Goal: Information Seeking & Learning: Check status

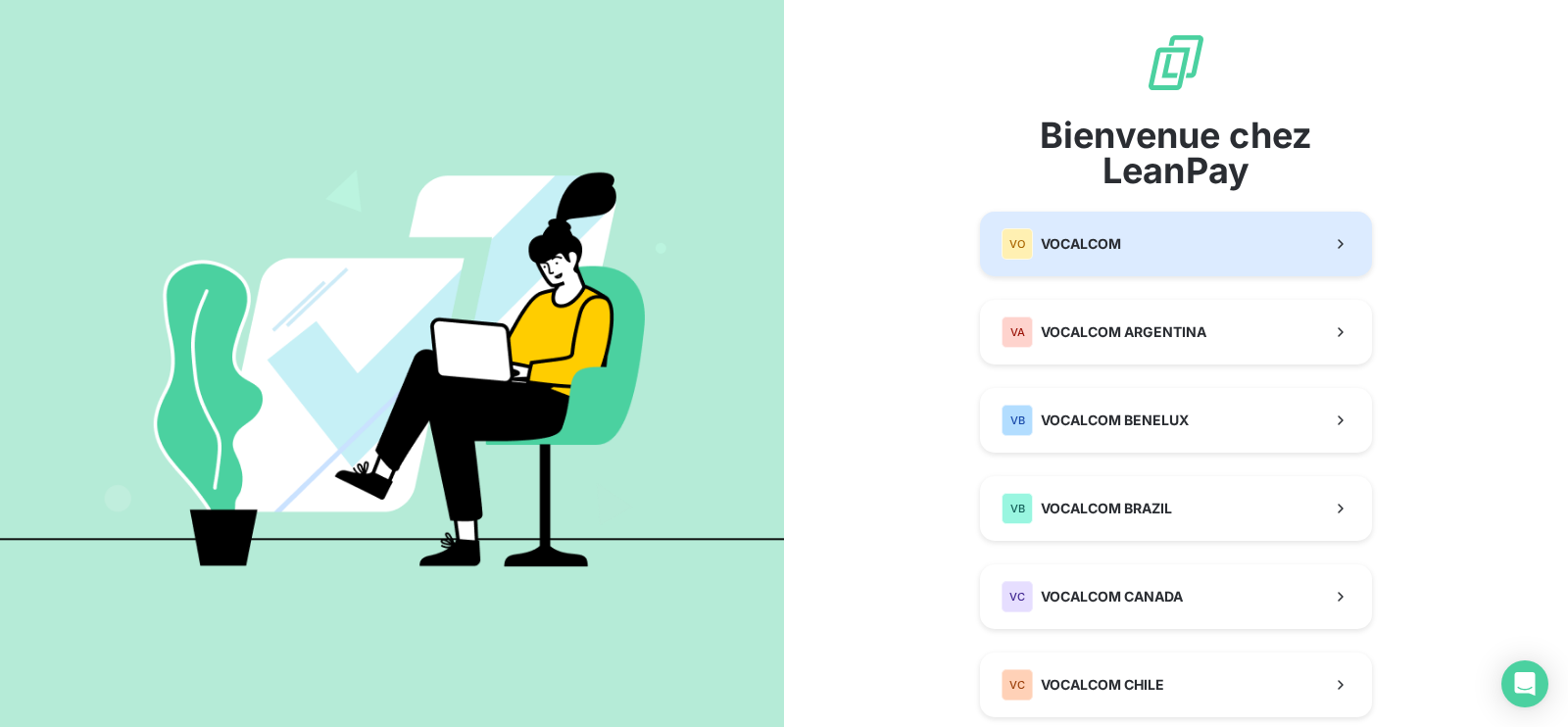
click at [1075, 233] on div "VO VOCALCOM" at bounding box center [1061, 244] width 120 height 31
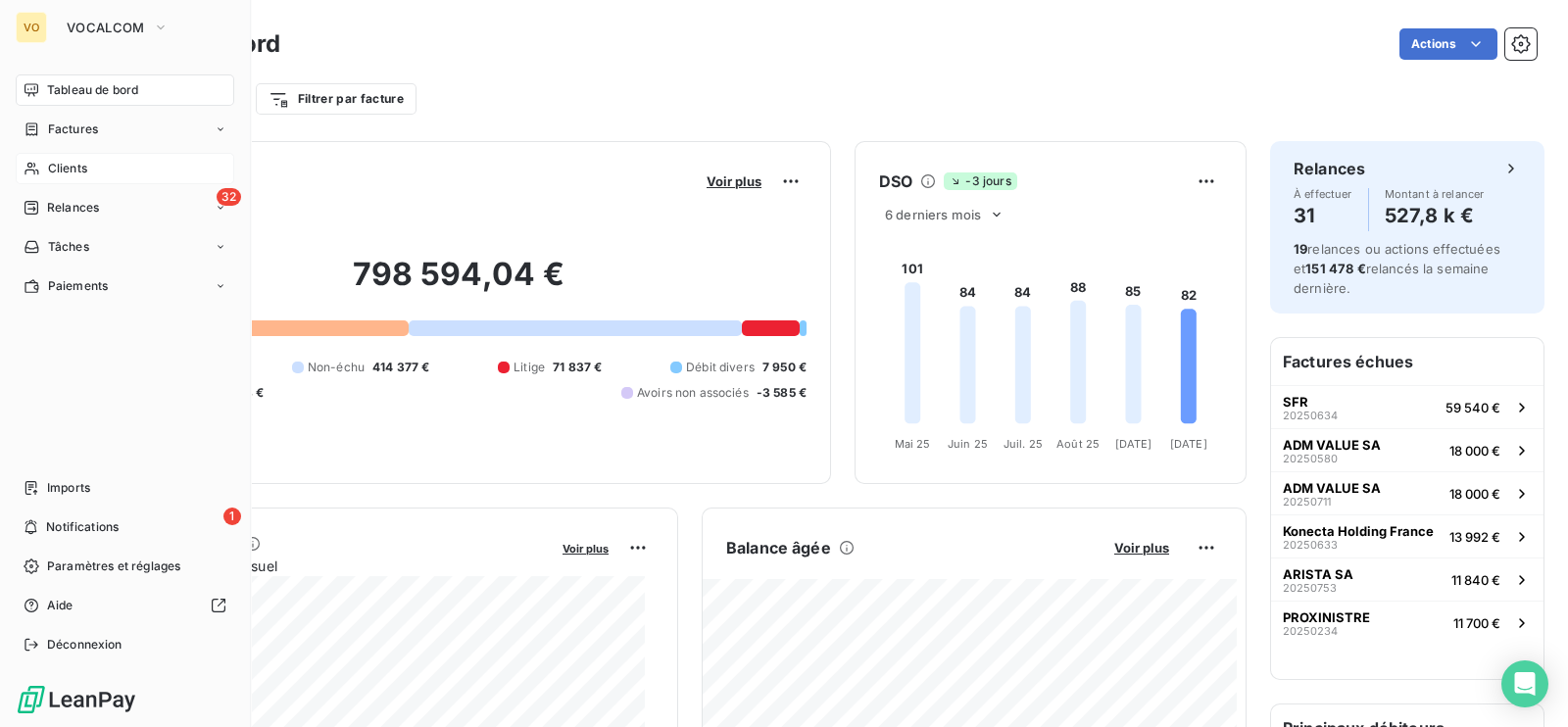
click at [74, 169] on span "Clients" at bounding box center [67, 169] width 39 height 18
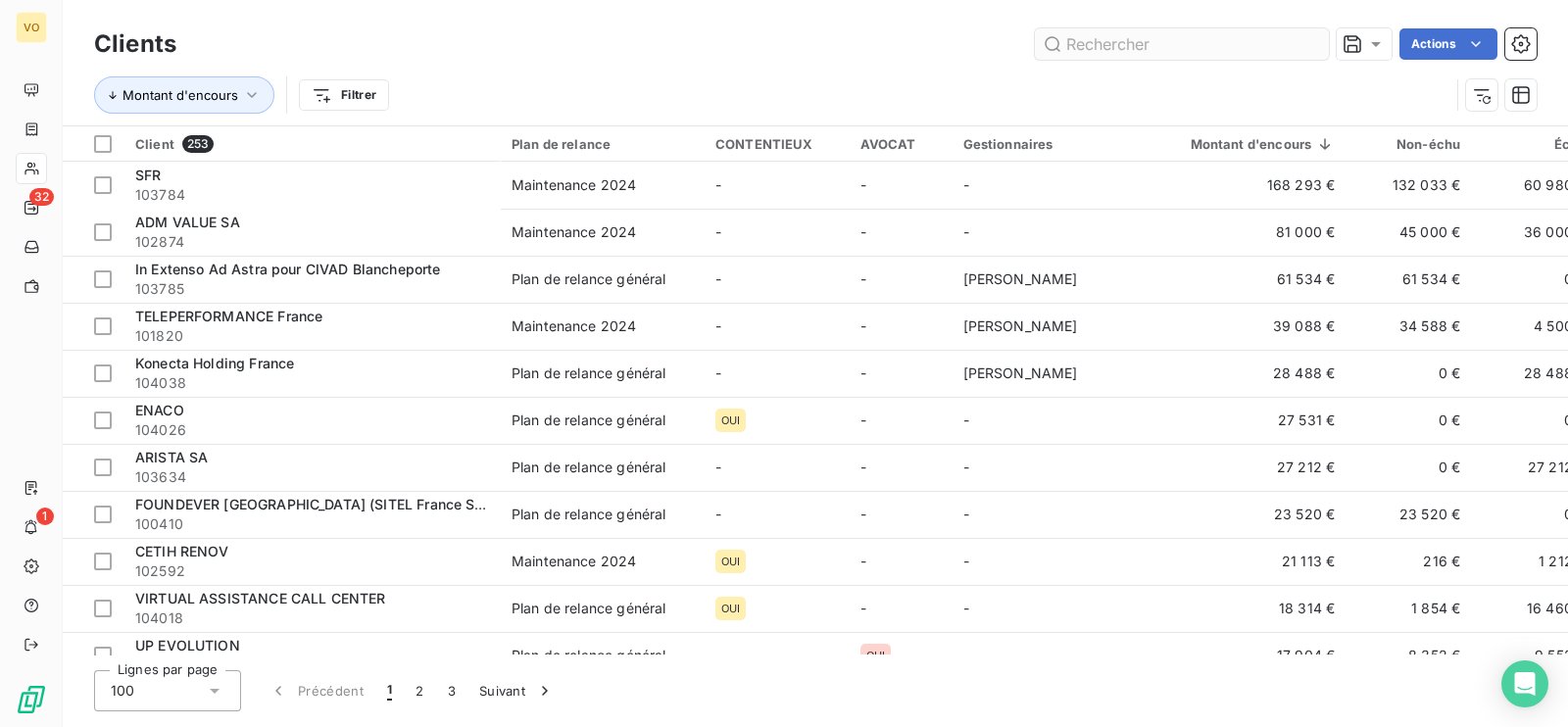
click at [1180, 51] on input "text" at bounding box center [1182, 43] width 294 height 31
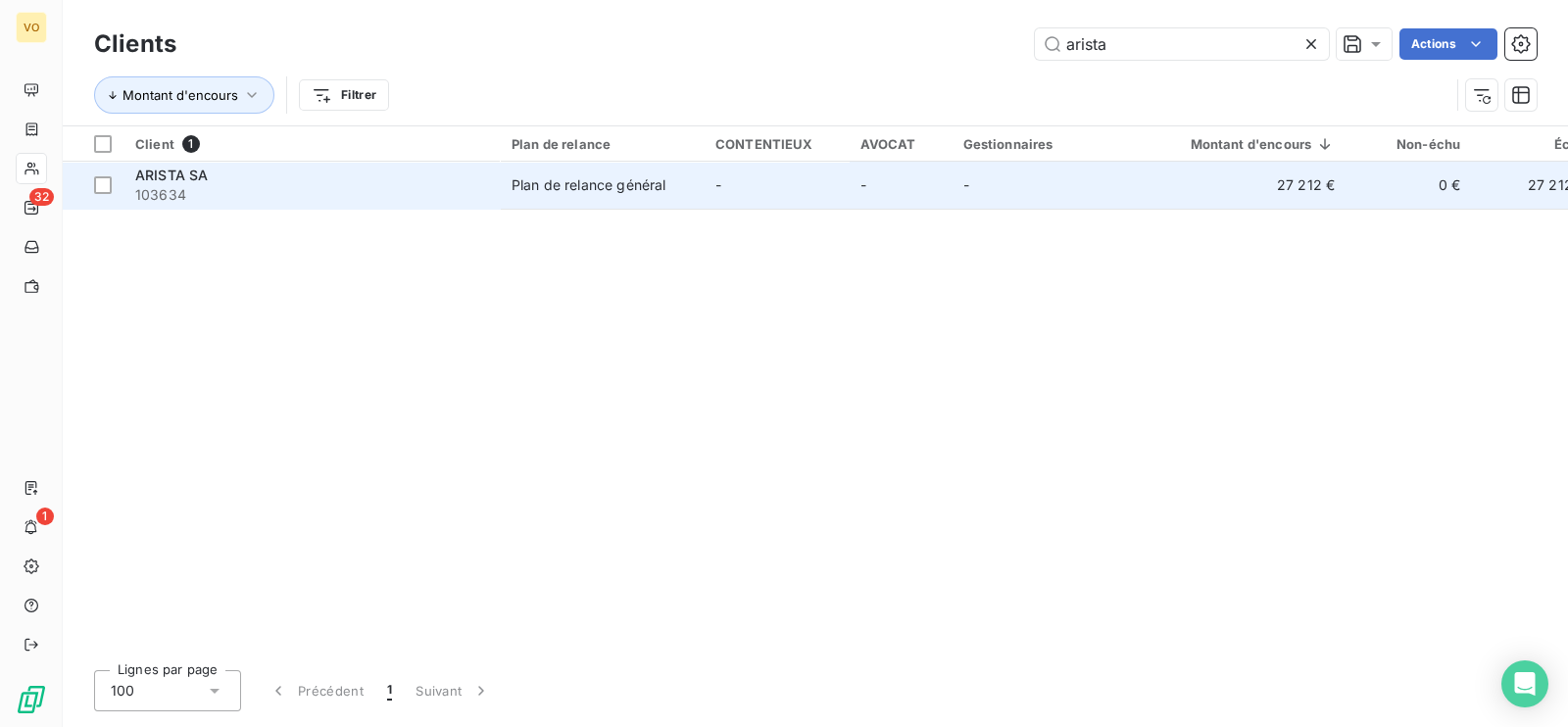
type input "arista"
click at [146, 184] on div "ARISTA SA 103634" at bounding box center [310, 185] width 352 height 39
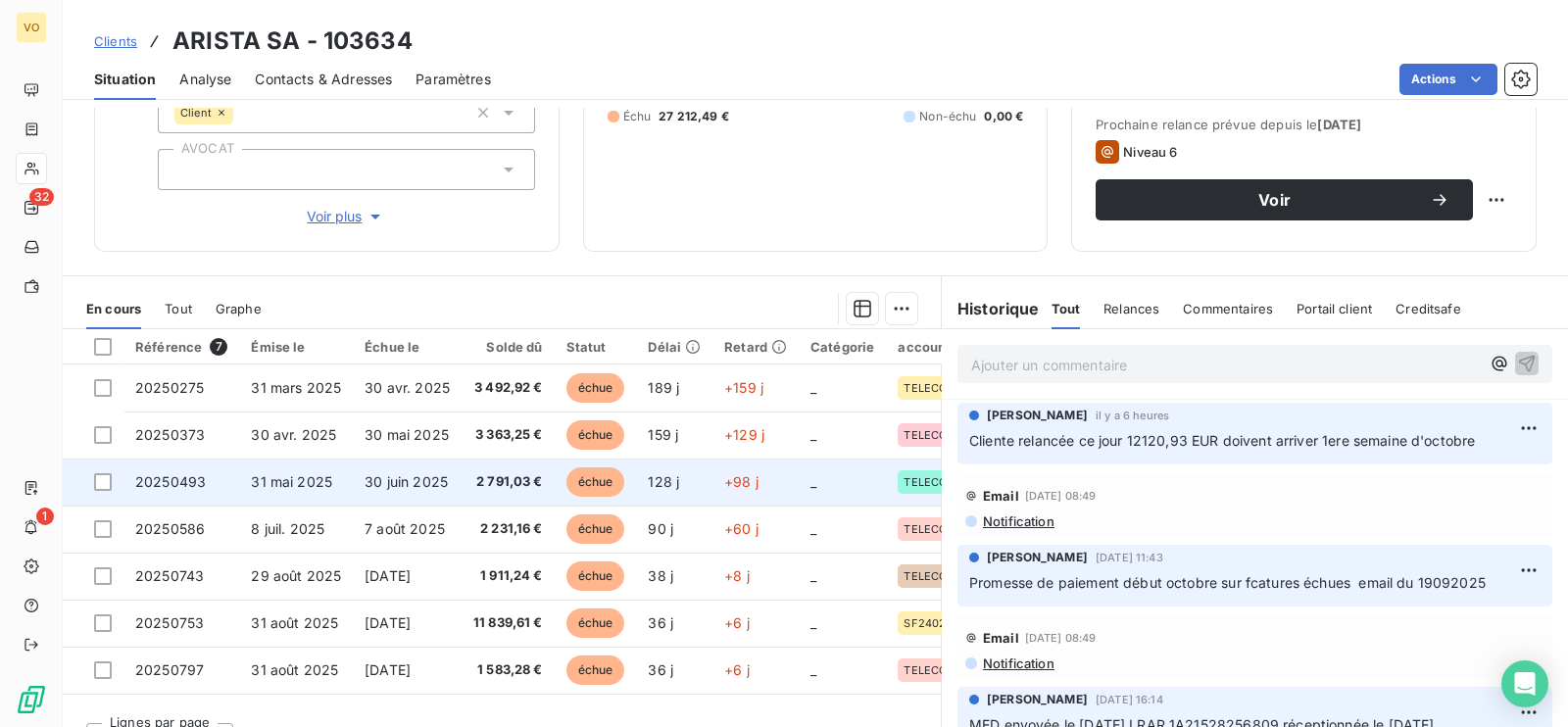
scroll to position [304, 0]
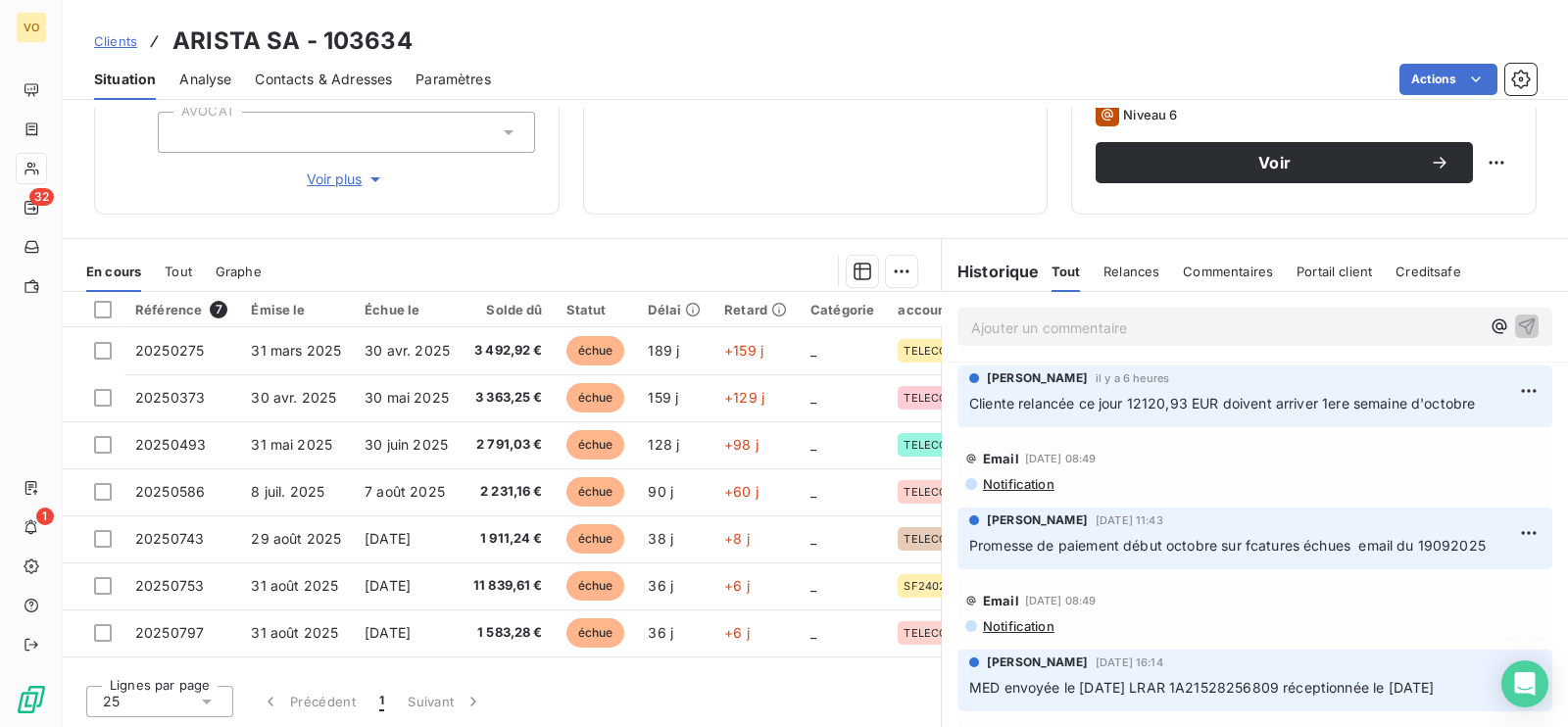
click at [1005, 319] on p "Ajouter un commentaire ﻿" at bounding box center [1226, 328] width 509 height 25
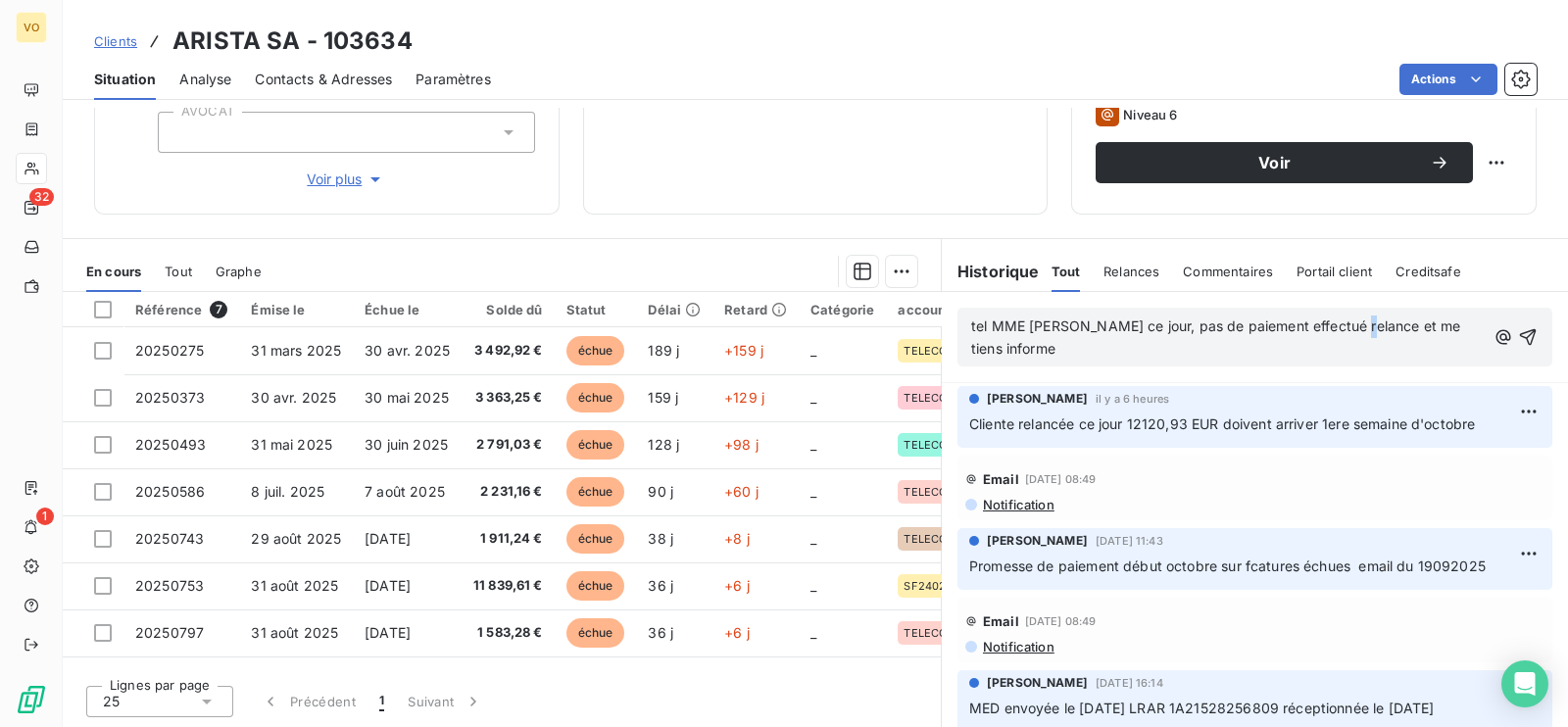
click at [1353, 318] on span "tel MME [PERSON_NAME] ce jour, pas de paiement effectué relance et me tiens inf…" at bounding box center [1218, 337] width 494 height 39
click at [1351, 326] on span "tel MME [PERSON_NAME] ce jour, pas de paiement effectué relance et me tiens inf…" at bounding box center [1218, 337] width 494 height 39
click at [1054, 343] on p "tel MME [PERSON_NAME] ce jour, pas de paiement effectué relance de suite et me …" at bounding box center [1229, 338] width 516 height 45
click at [1519, 328] on icon "button" at bounding box center [1529, 338] width 20 height 20
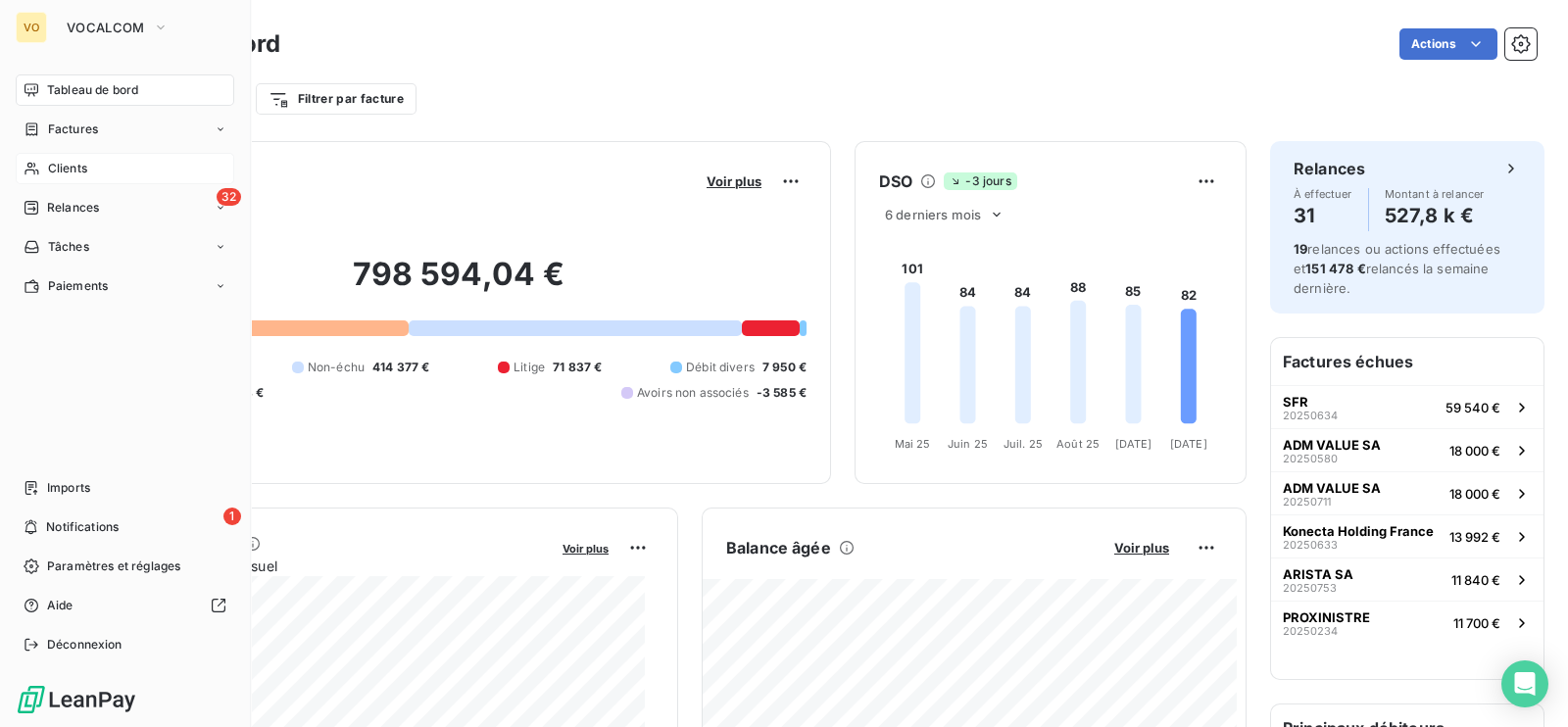
click at [59, 164] on span "Clients" at bounding box center [67, 169] width 39 height 18
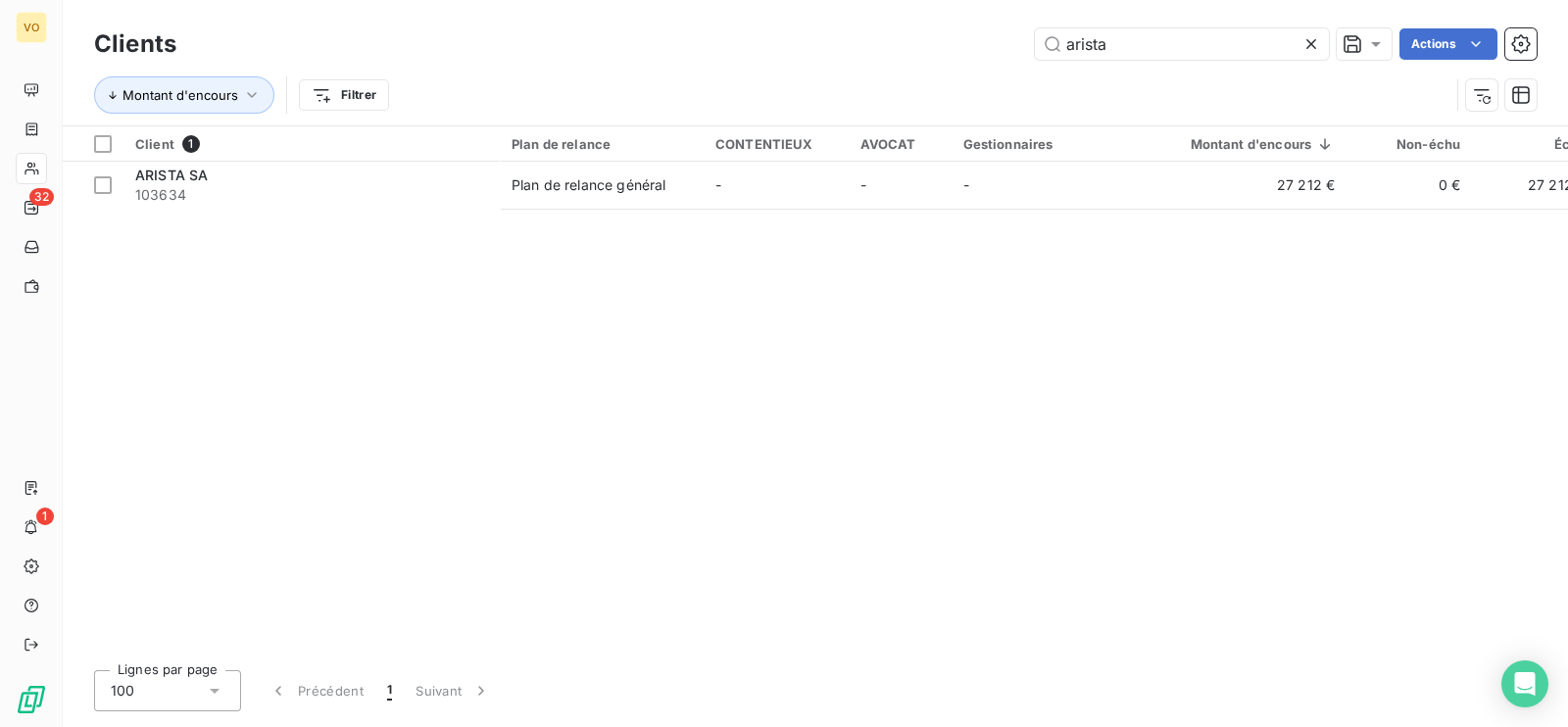
click at [1307, 38] on icon at bounding box center [1311, 44] width 20 height 20
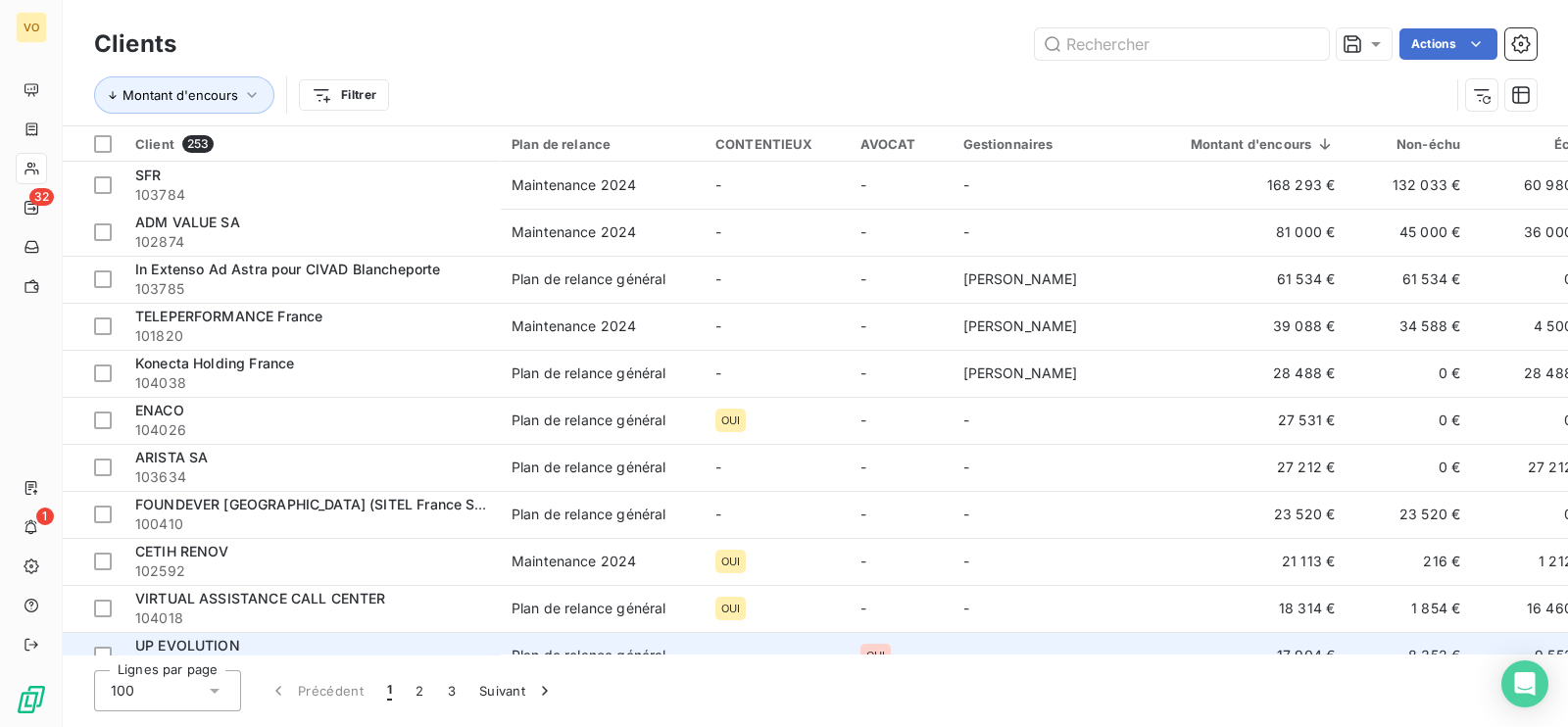
drag, startPoint x: 963, startPoint y: 645, endPoint x: 1090, endPoint y: 644, distance: 127.0
click at [1090, 644] on td "-" at bounding box center [1053, 655] width 204 height 47
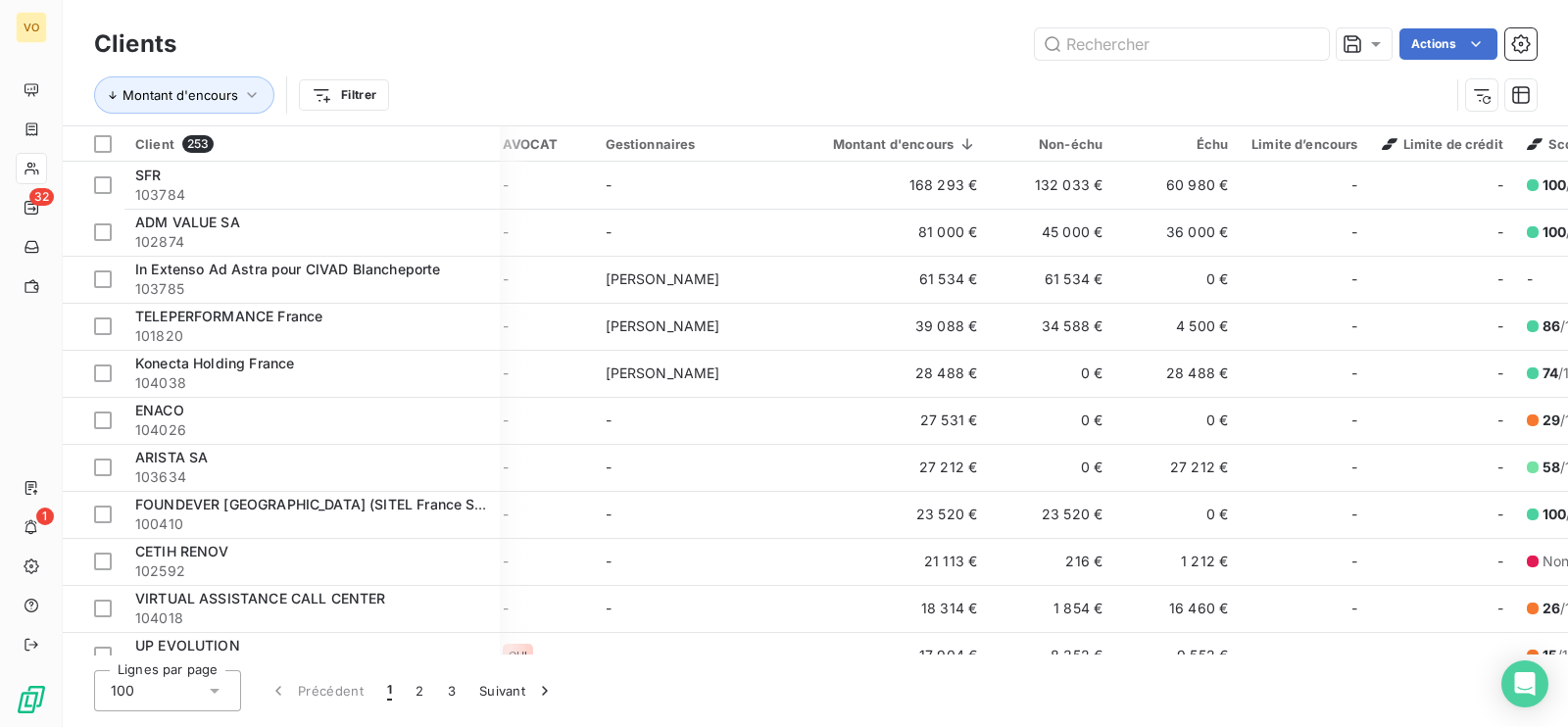
scroll to position [0, 337]
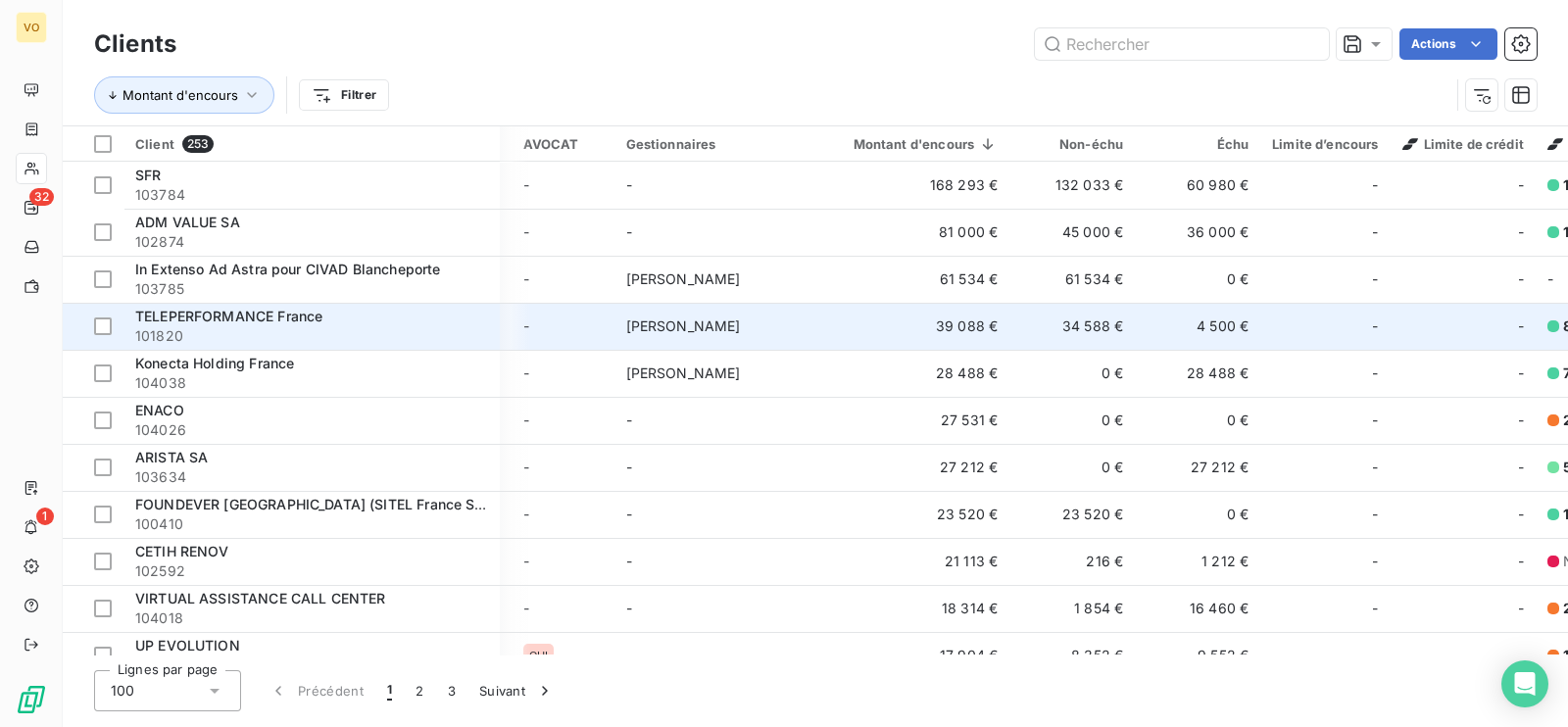
click at [281, 323] on span "TELEPERFORMANCE France" at bounding box center [229, 316] width 188 height 17
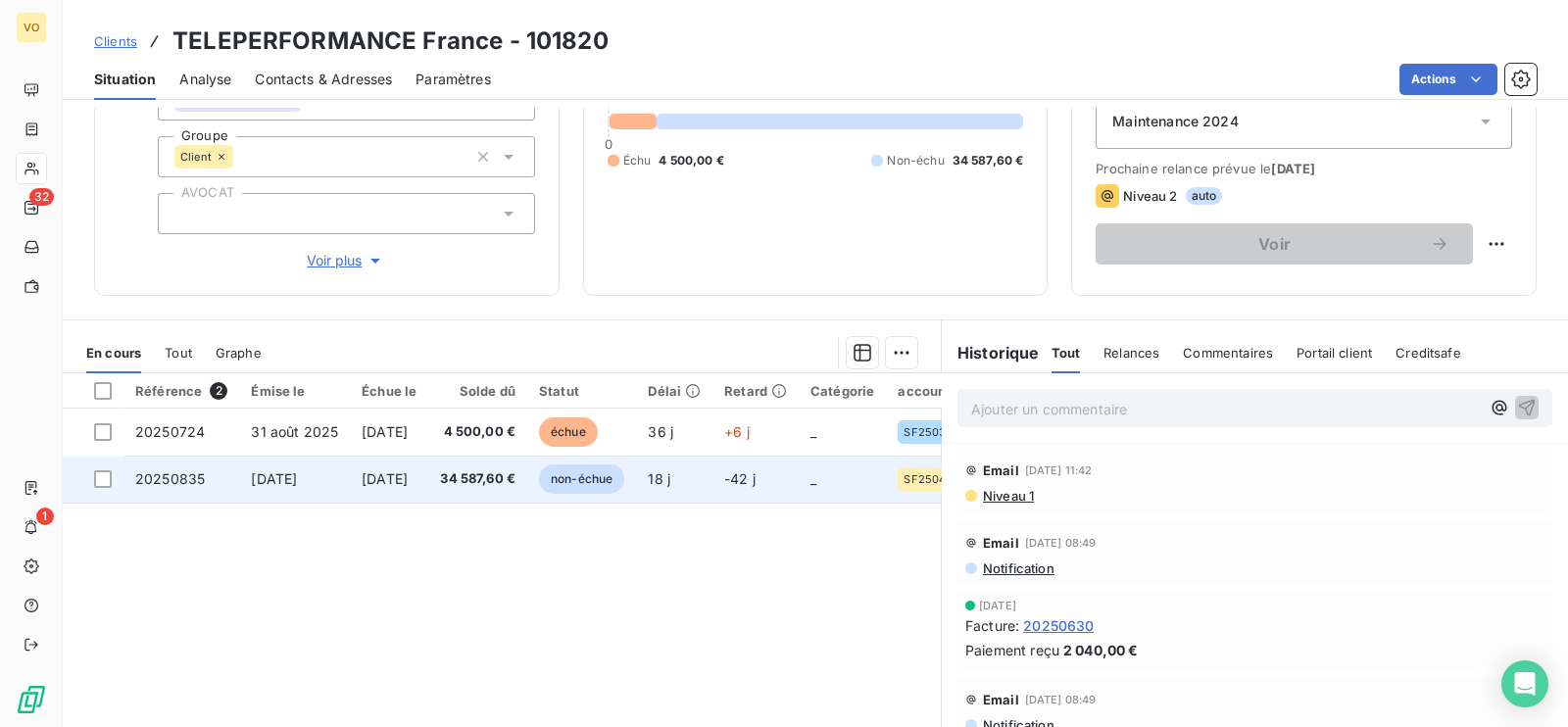
scroll to position [244, 0]
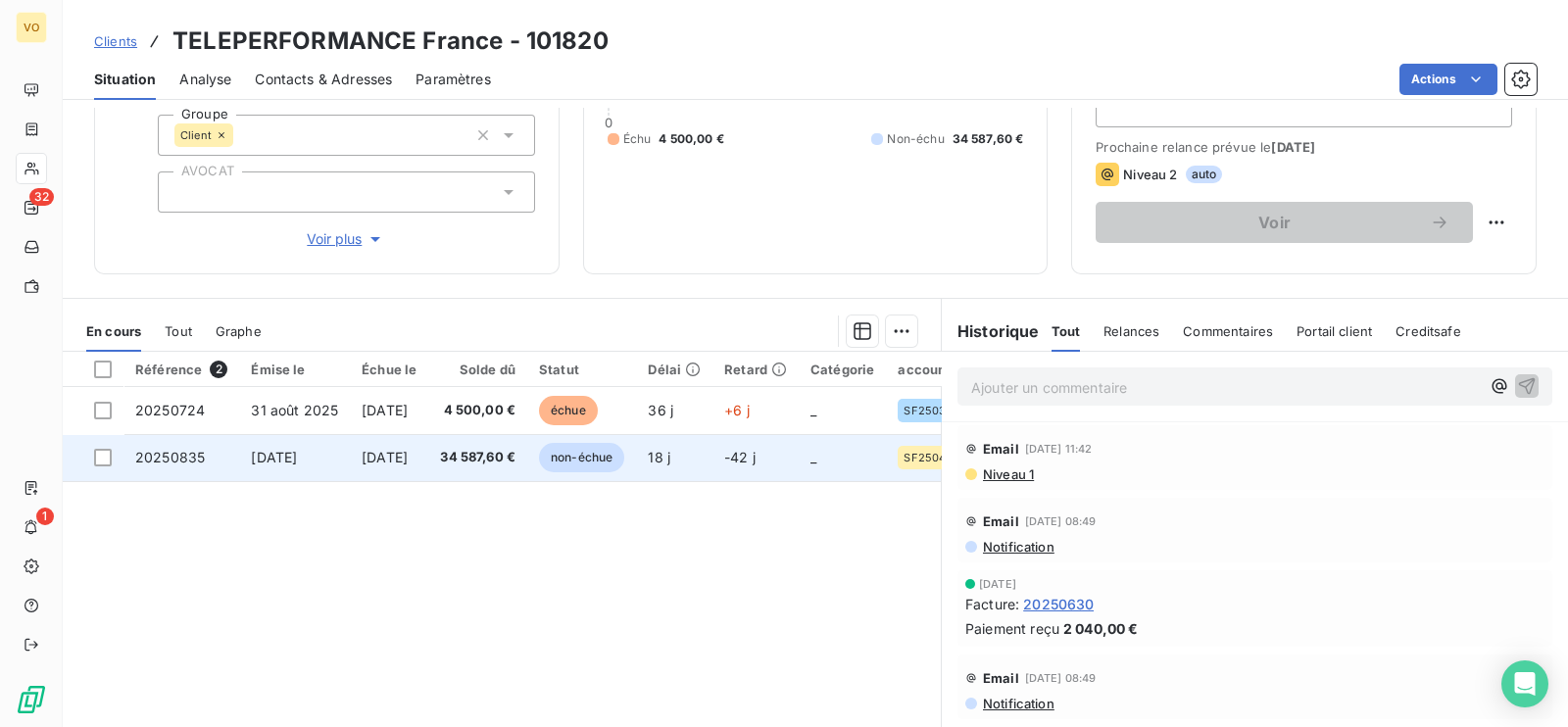
click at [503, 453] on span "34 587,60 €" at bounding box center [478, 458] width 76 height 20
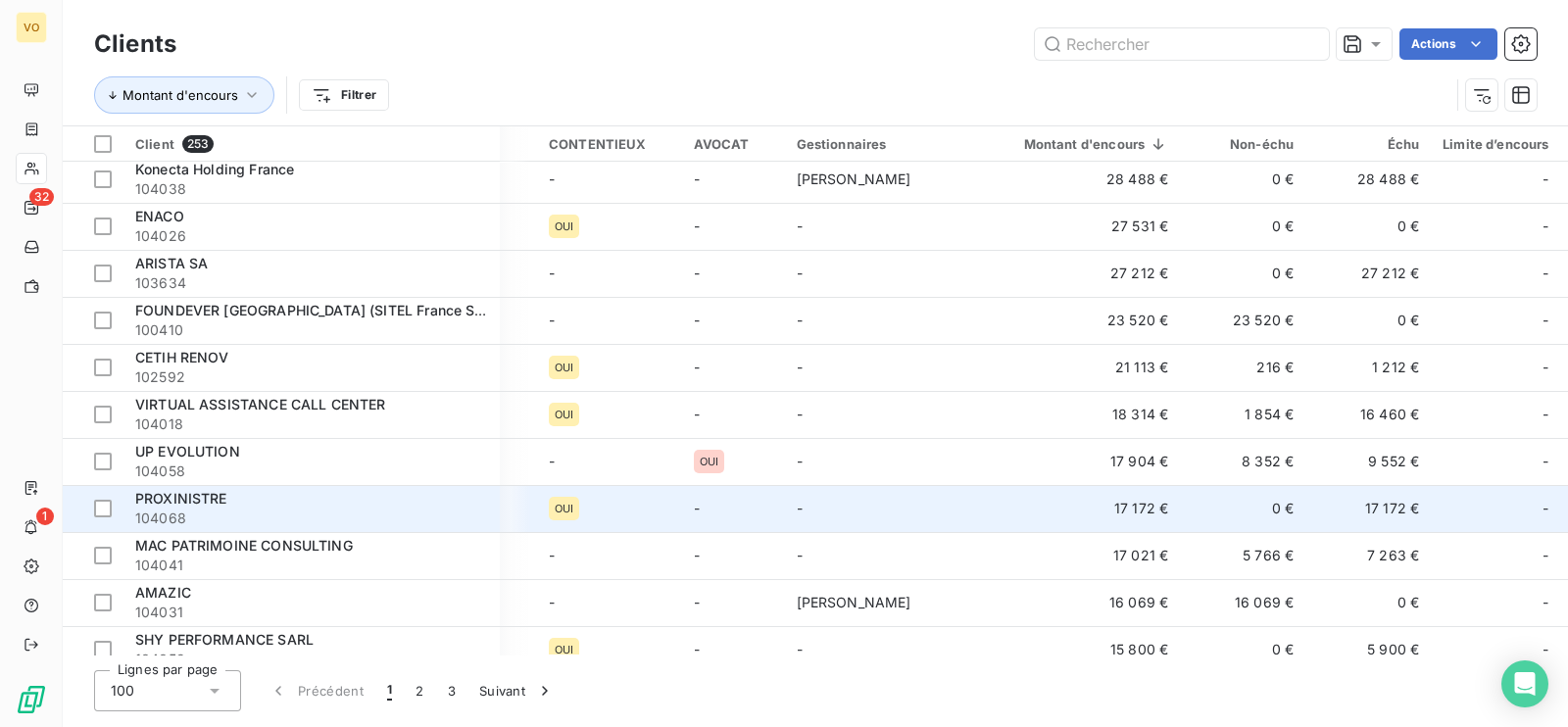
scroll to position [244, 167]
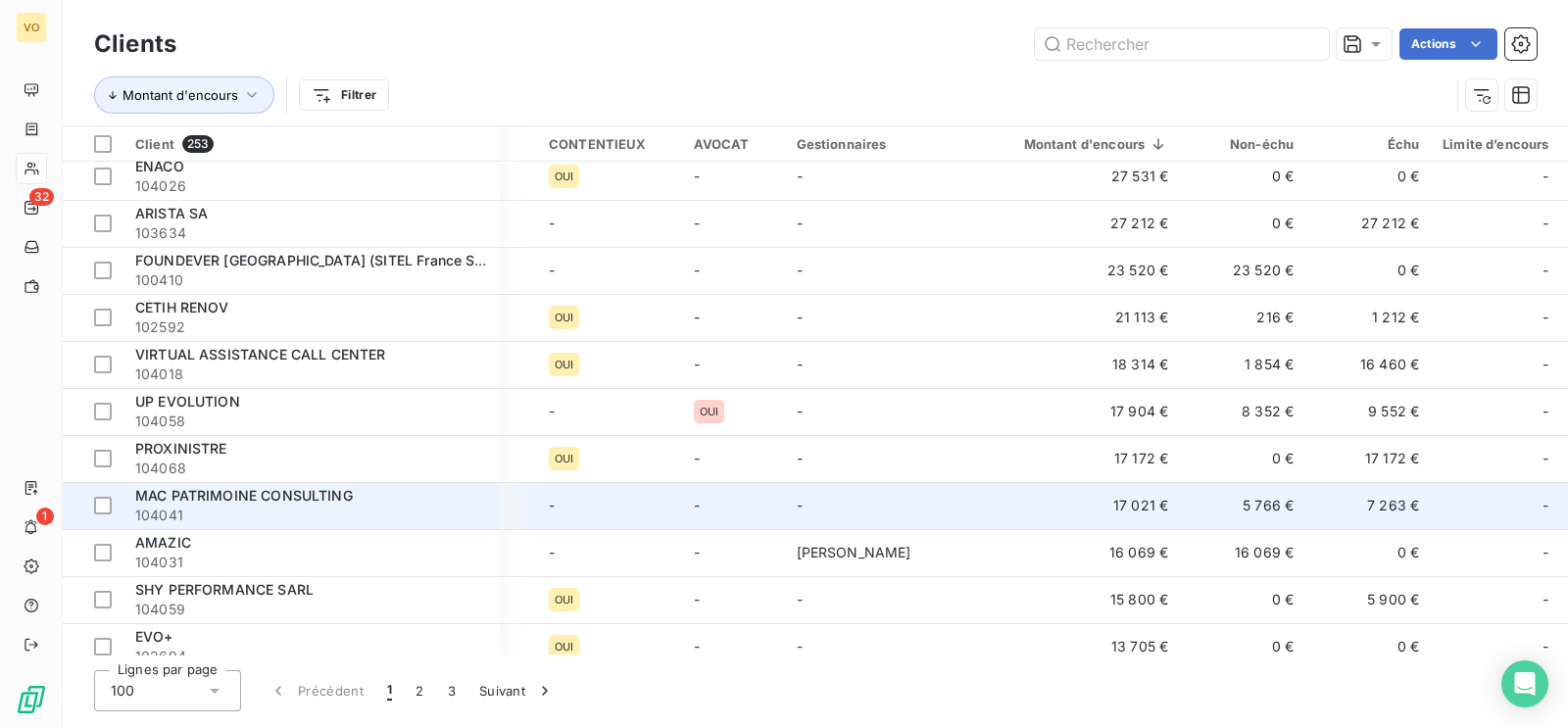
click at [260, 496] on span "MAC PATRIMOINE CONSULTING" at bounding box center [244, 495] width 218 height 17
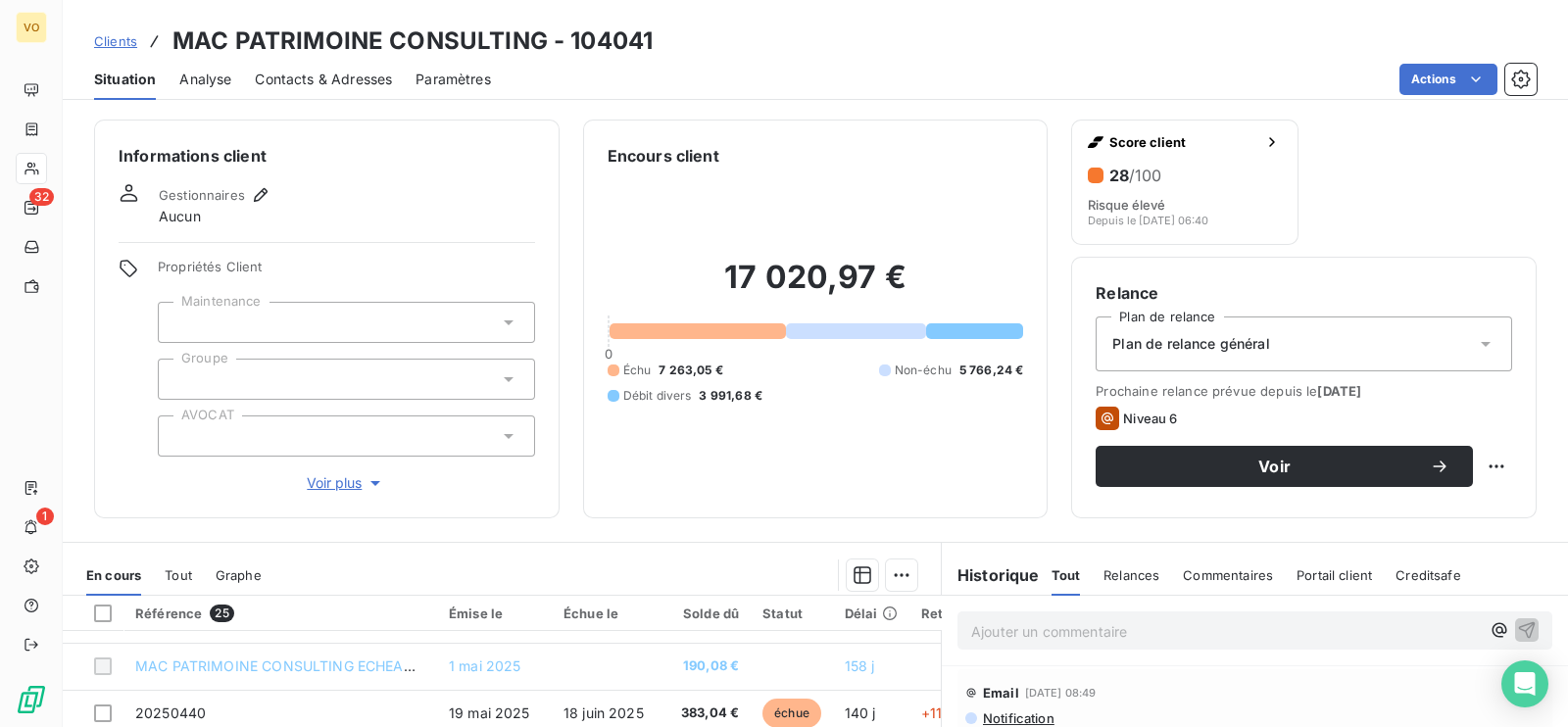
click at [1251, 687] on div "Email [DATE] 08:49" at bounding box center [1255, 692] width 579 height 31
click at [328, 74] on span "Contacts & Adresses" at bounding box center [322, 80] width 137 height 20
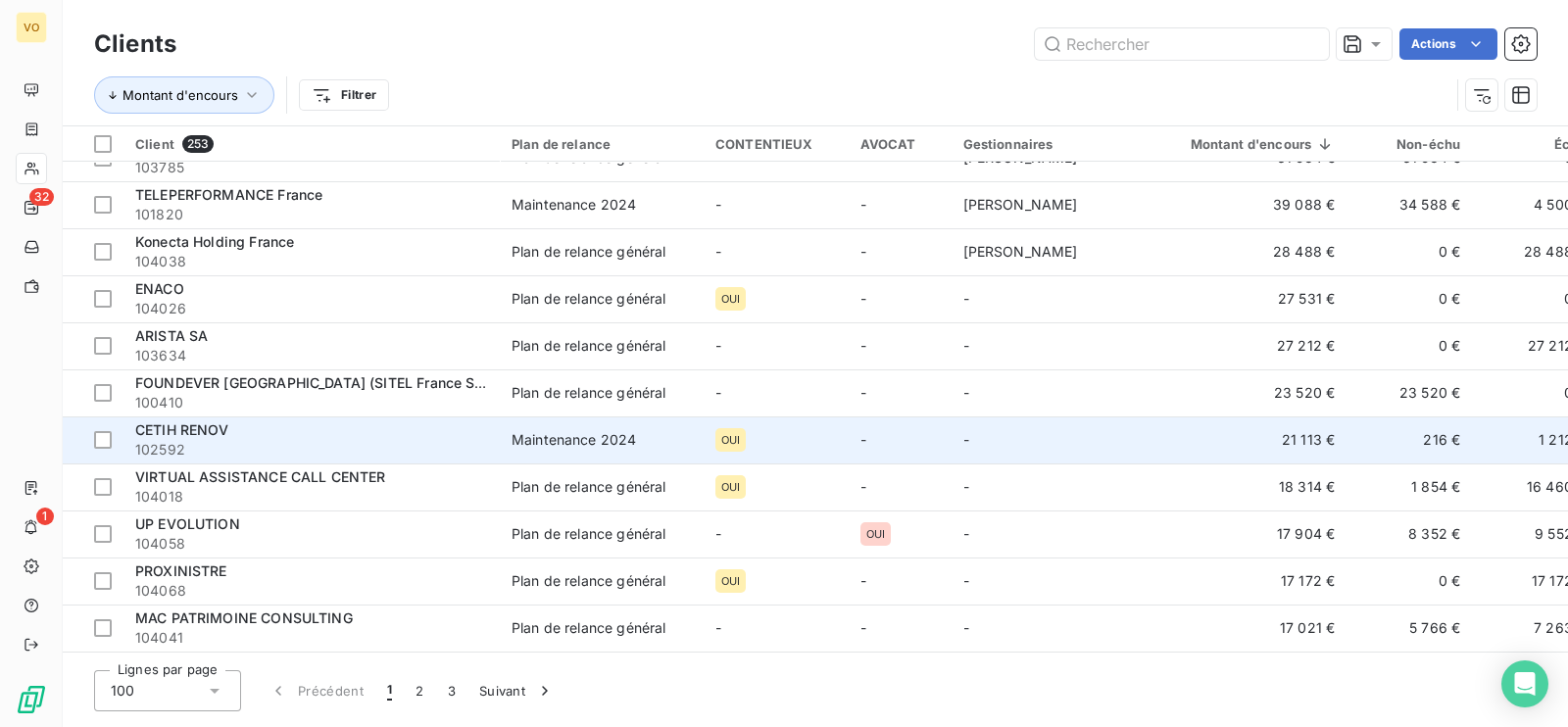
scroll to position [244, 0]
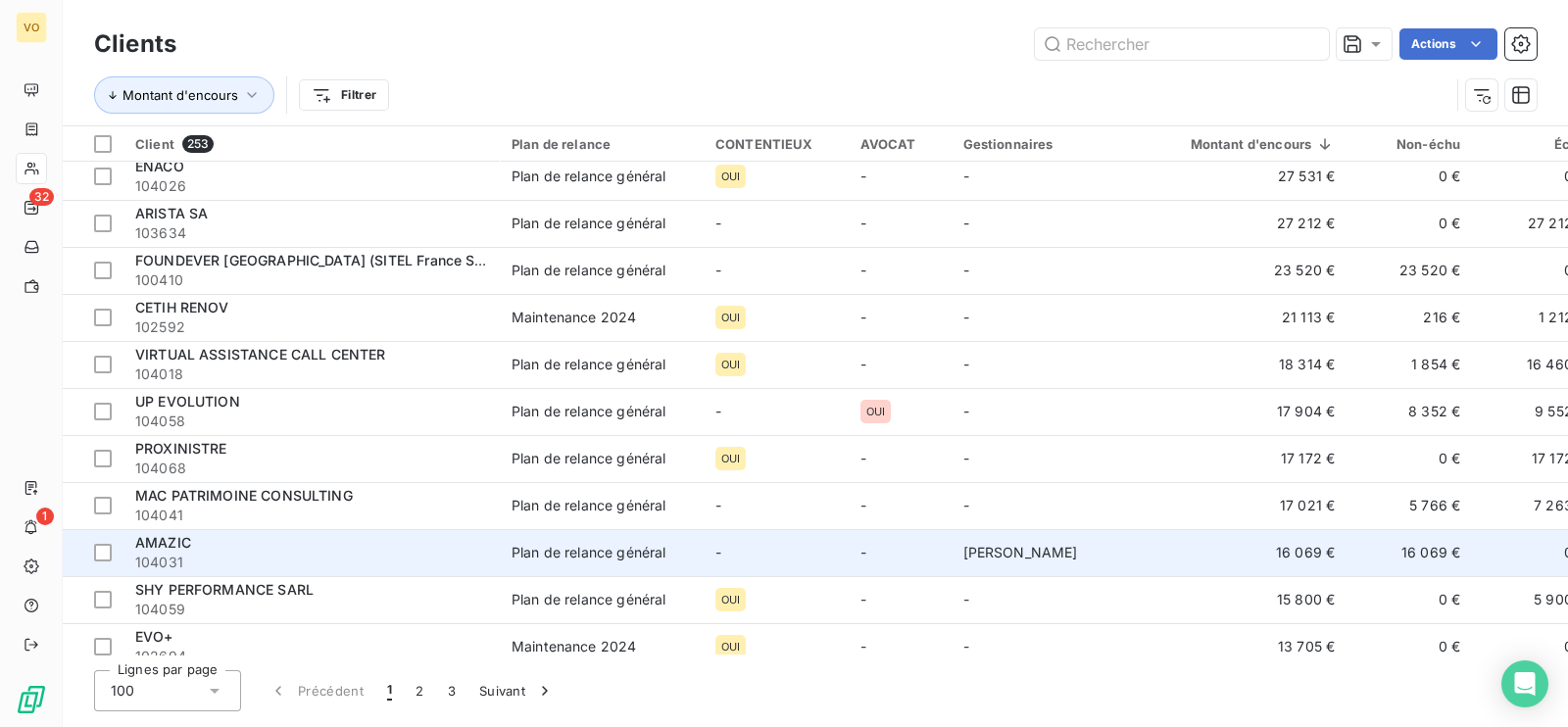
click at [462, 553] on span "104031" at bounding box center [310, 563] width 352 height 20
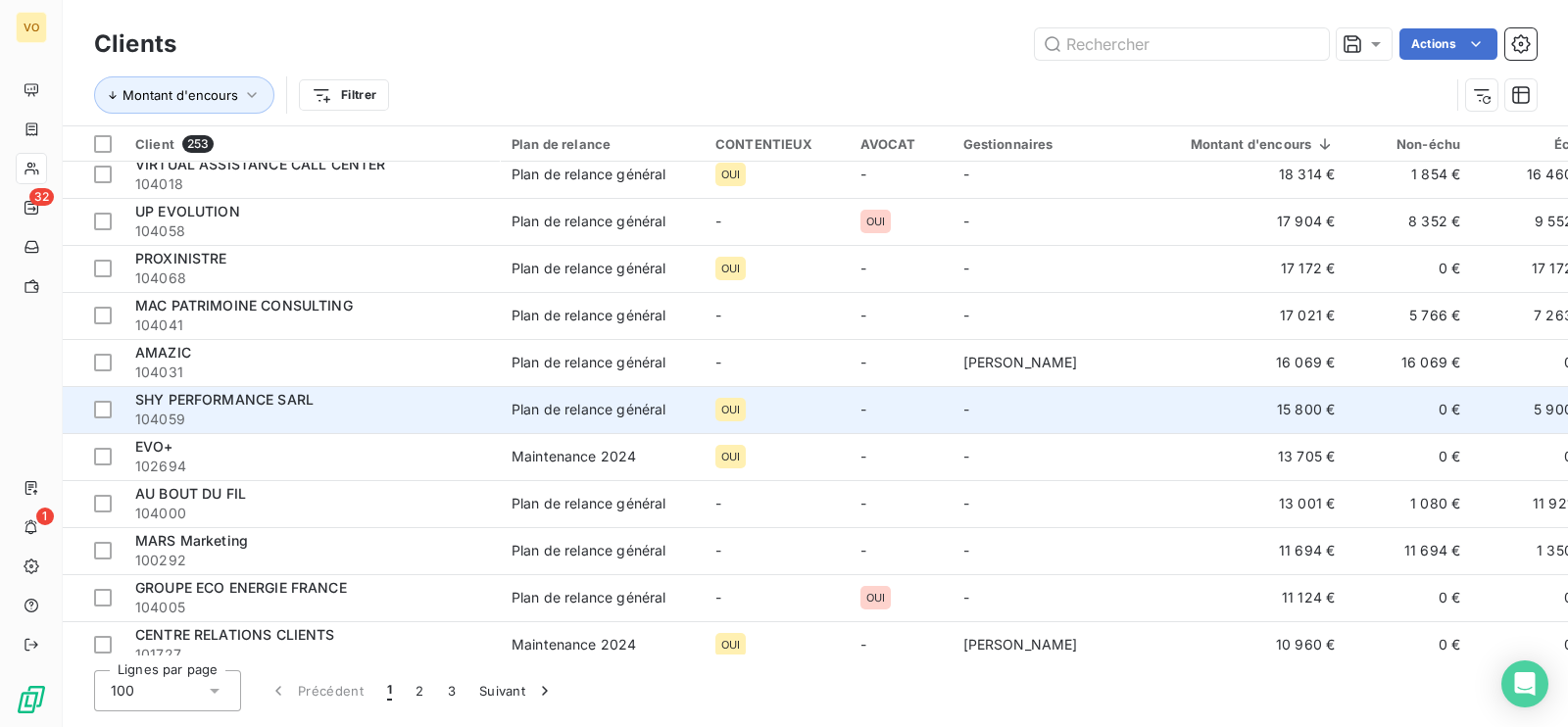
scroll to position [489, 0]
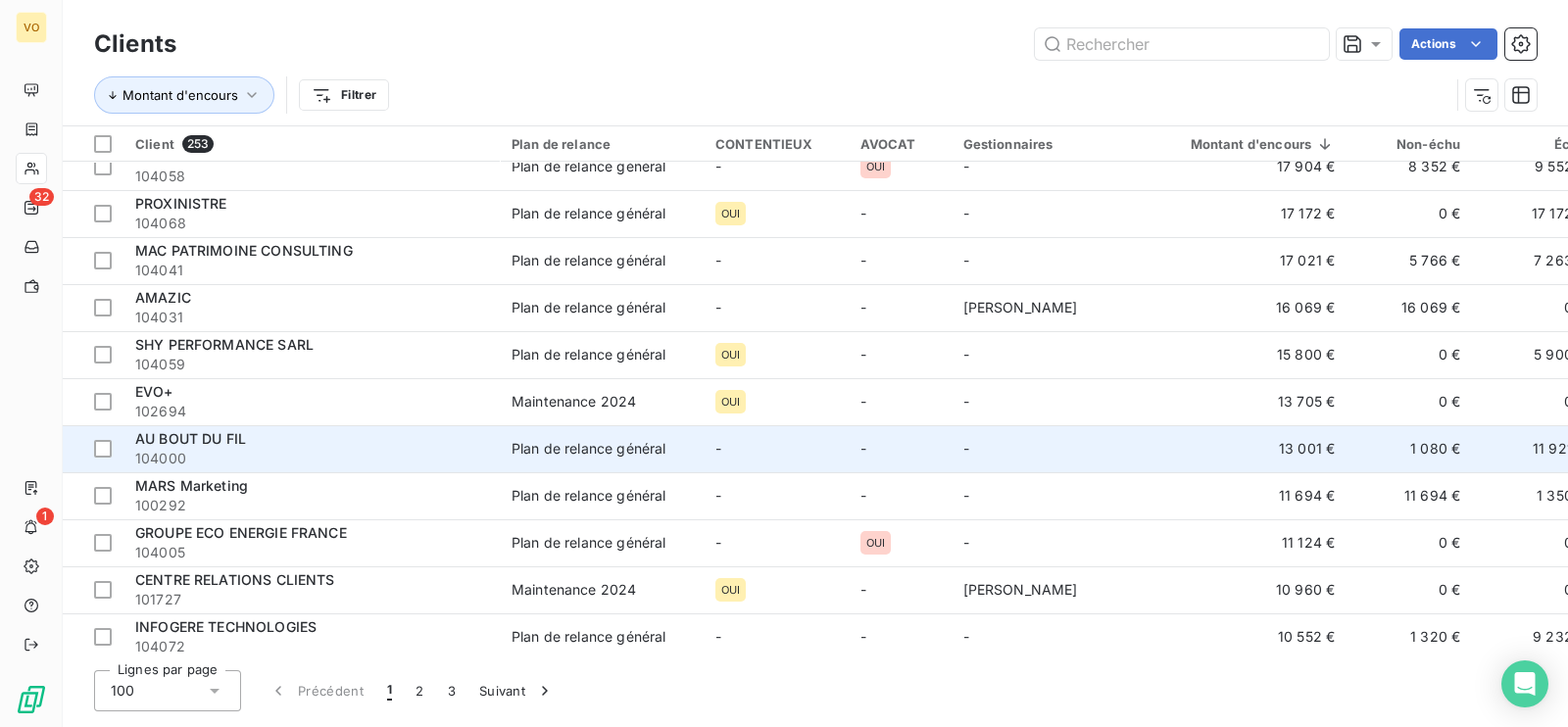
click at [343, 443] on div "AU BOUT DU FIL" at bounding box center [310, 439] width 352 height 20
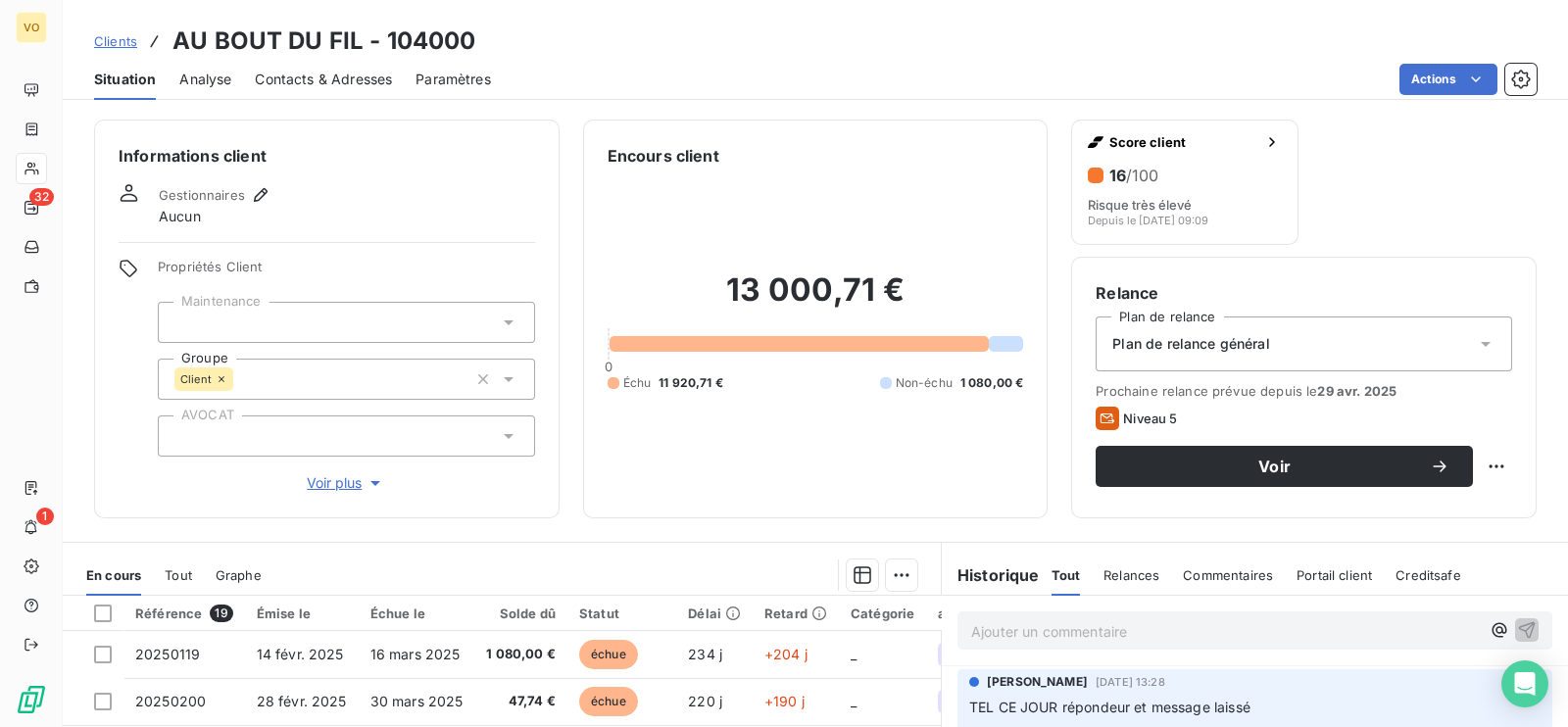
click at [301, 81] on span "Contacts & Adresses" at bounding box center [322, 80] width 137 height 20
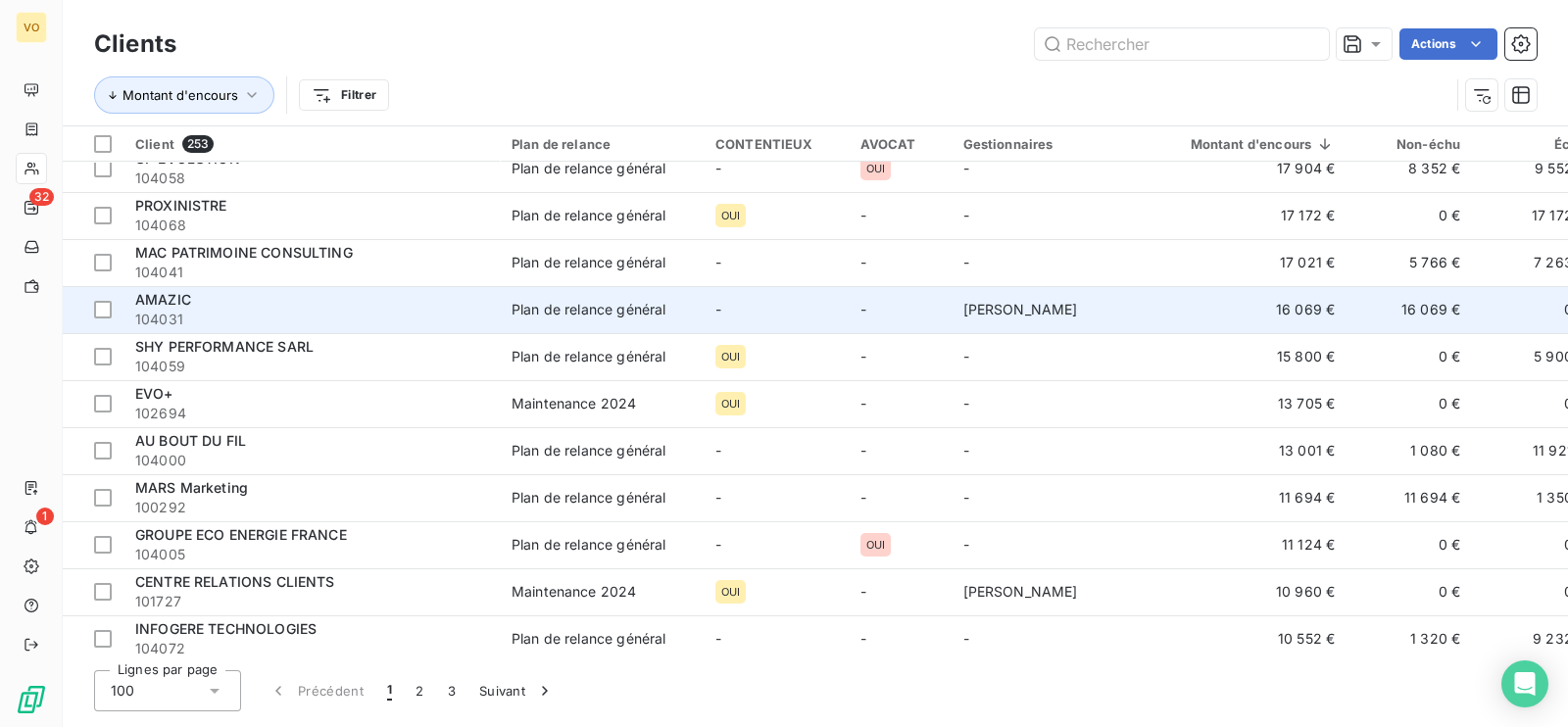
scroll to position [489, 0]
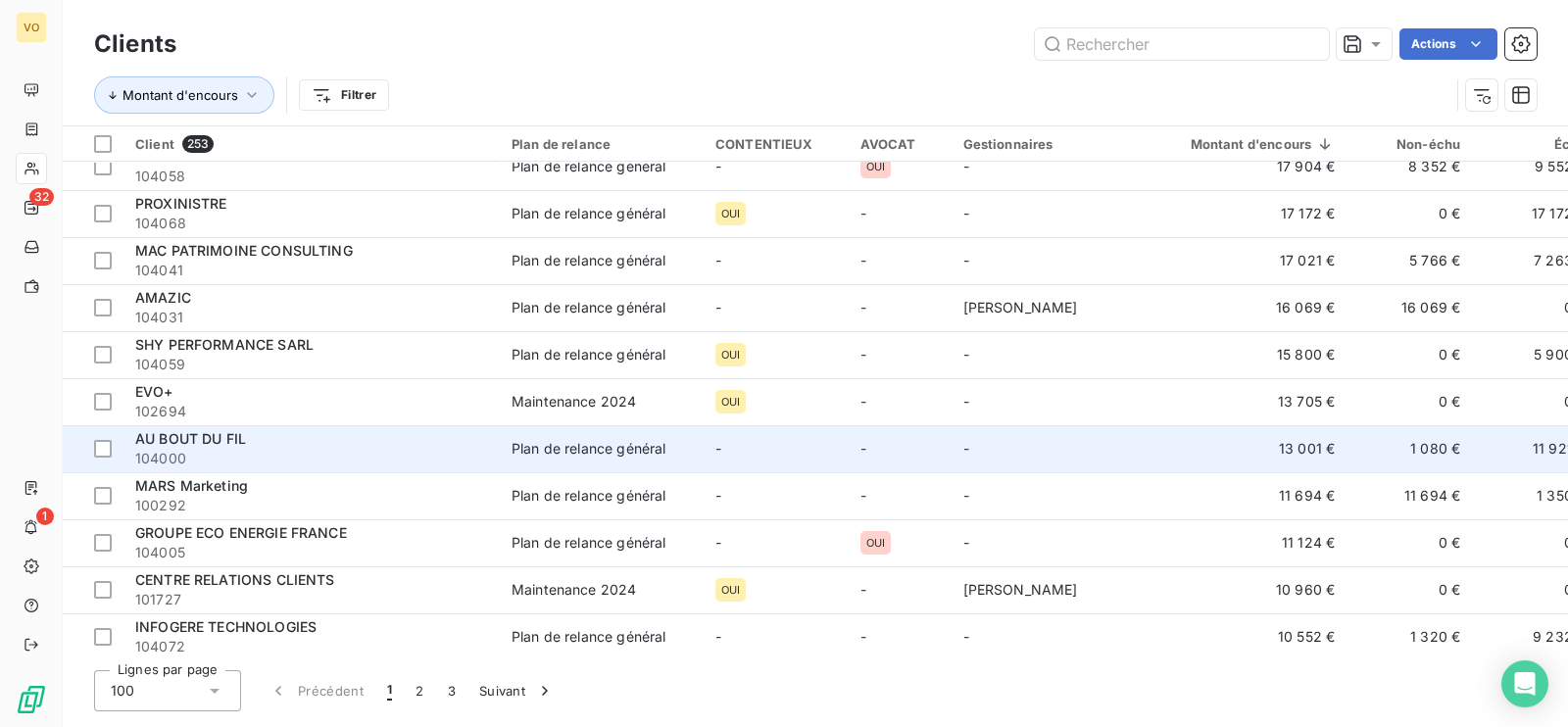
click at [343, 449] on span "104000" at bounding box center [310, 459] width 352 height 20
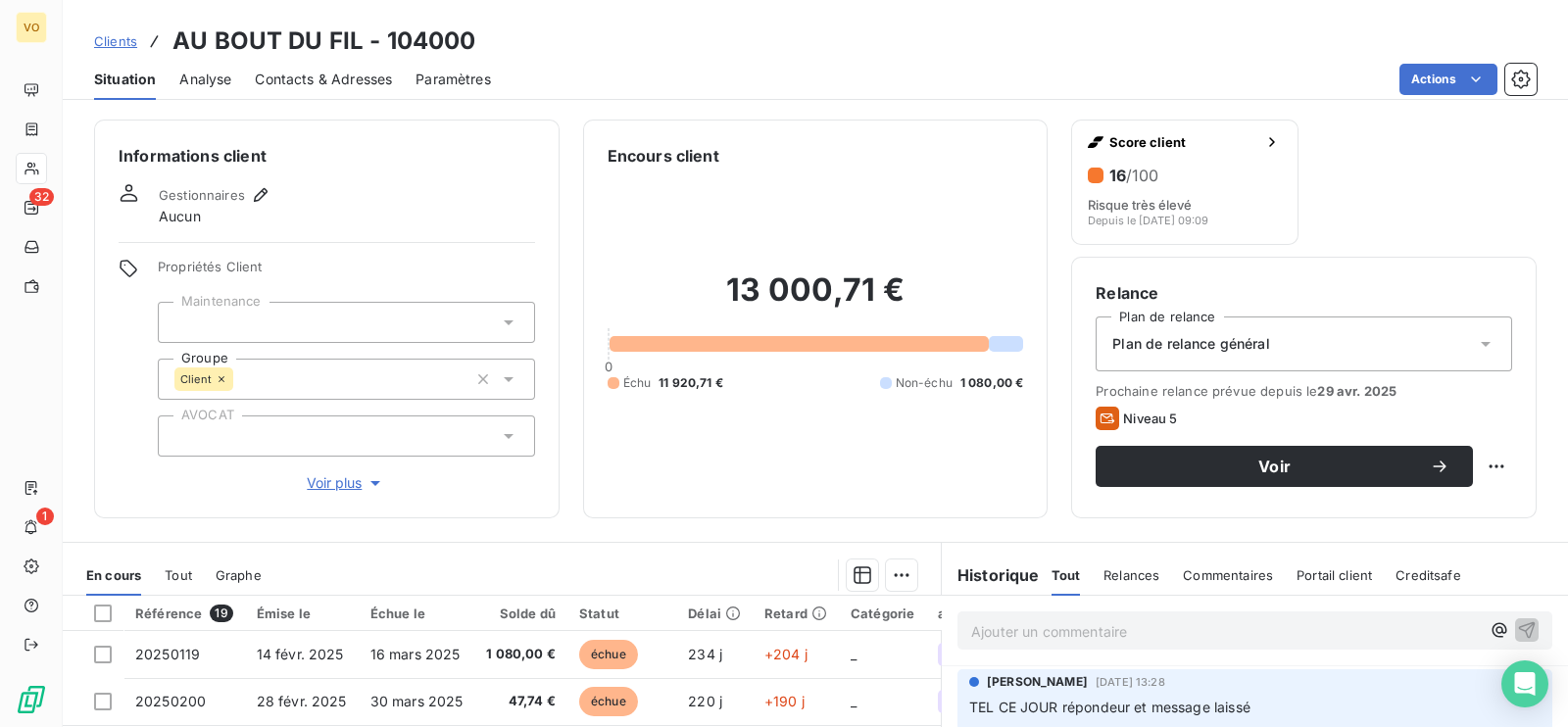
drag, startPoint x: 976, startPoint y: 626, endPoint x: 997, endPoint y: 623, distance: 21.2
click at [977, 624] on p "Ajouter un commentaire ﻿" at bounding box center [1226, 631] width 509 height 25
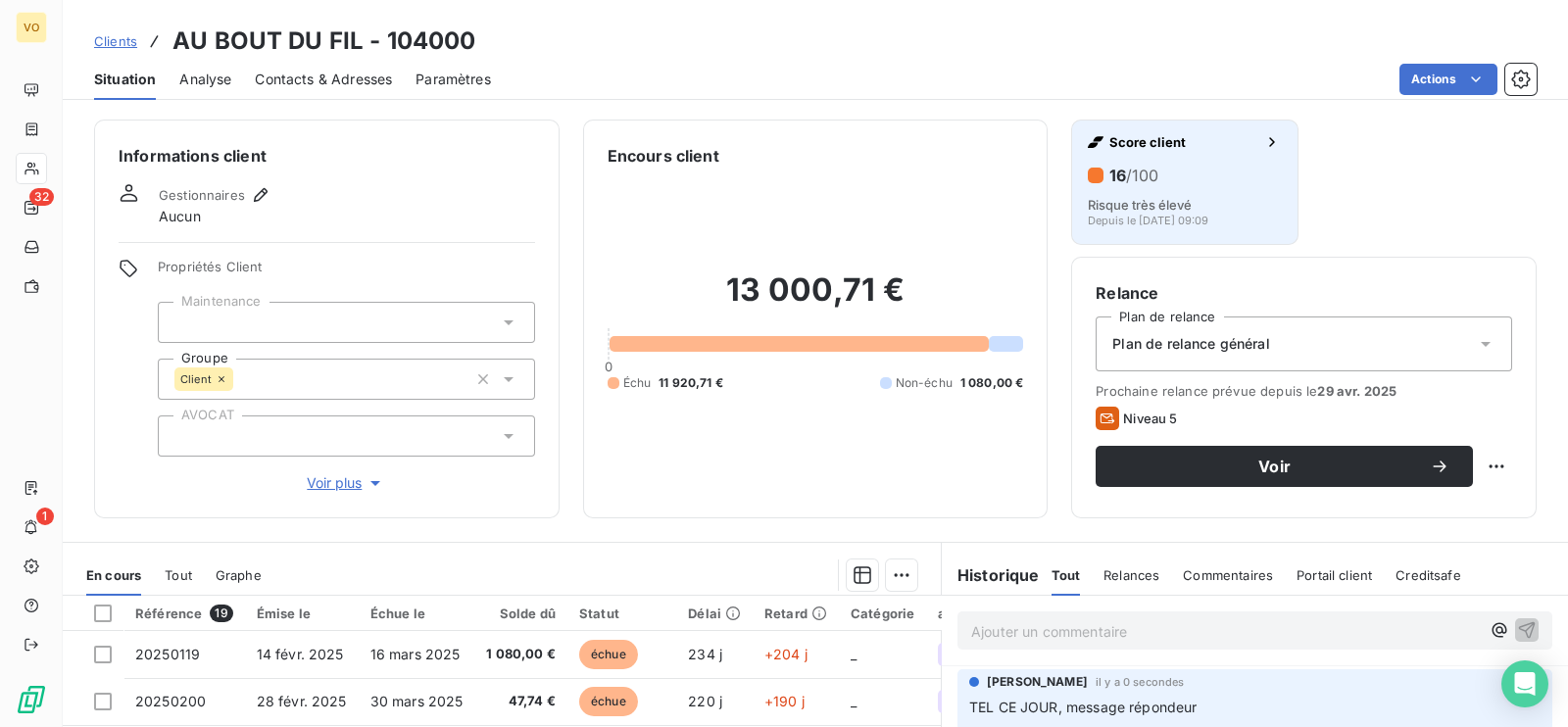
click at [1153, 192] on div "16 /100 Risque très élevé Depuis le [DATE] 09:09" at bounding box center [1184, 193] width 193 height 67
